Goal: Task Accomplishment & Management: Understand process/instructions

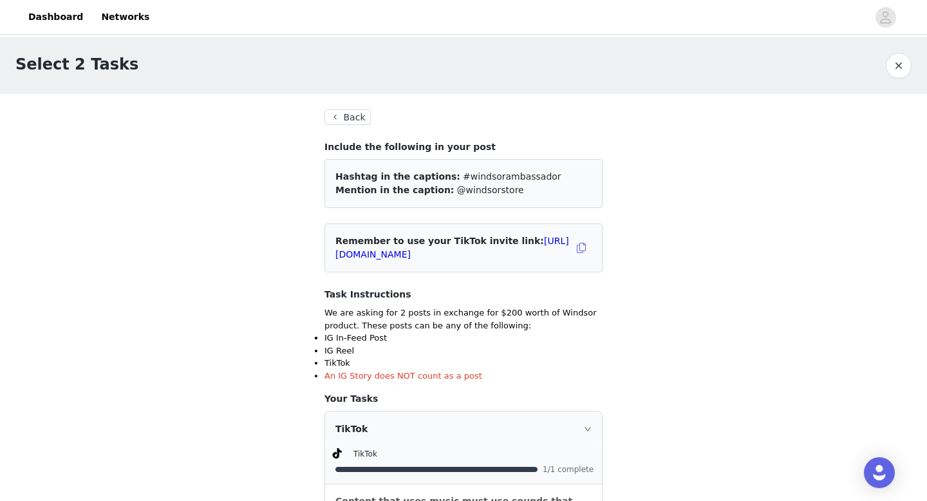
scroll to position [477, 0]
click at [361, 116] on button "Back" at bounding box center [347, 116] width 46 height 15
